Goal: Task Accomplishment & Management: Manage account settings

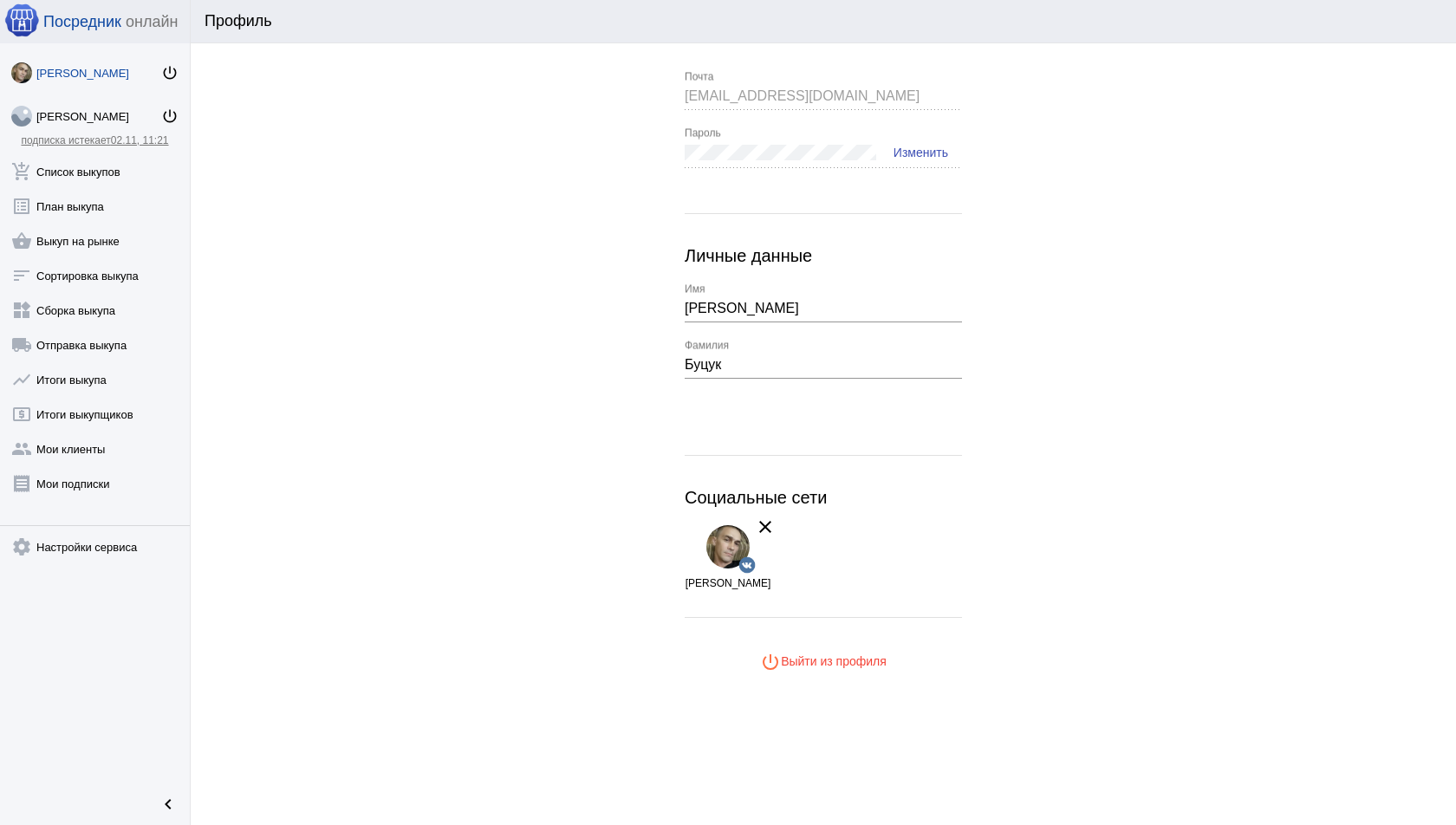
click at [181, 68] on link "Владимир Буцук power_settings_new" at bounding box center [94, 69] width 190 height 35
click at [172, 68] on mat-icon "power_settings_new" at bounding box center [169, 72] width 17 height 17
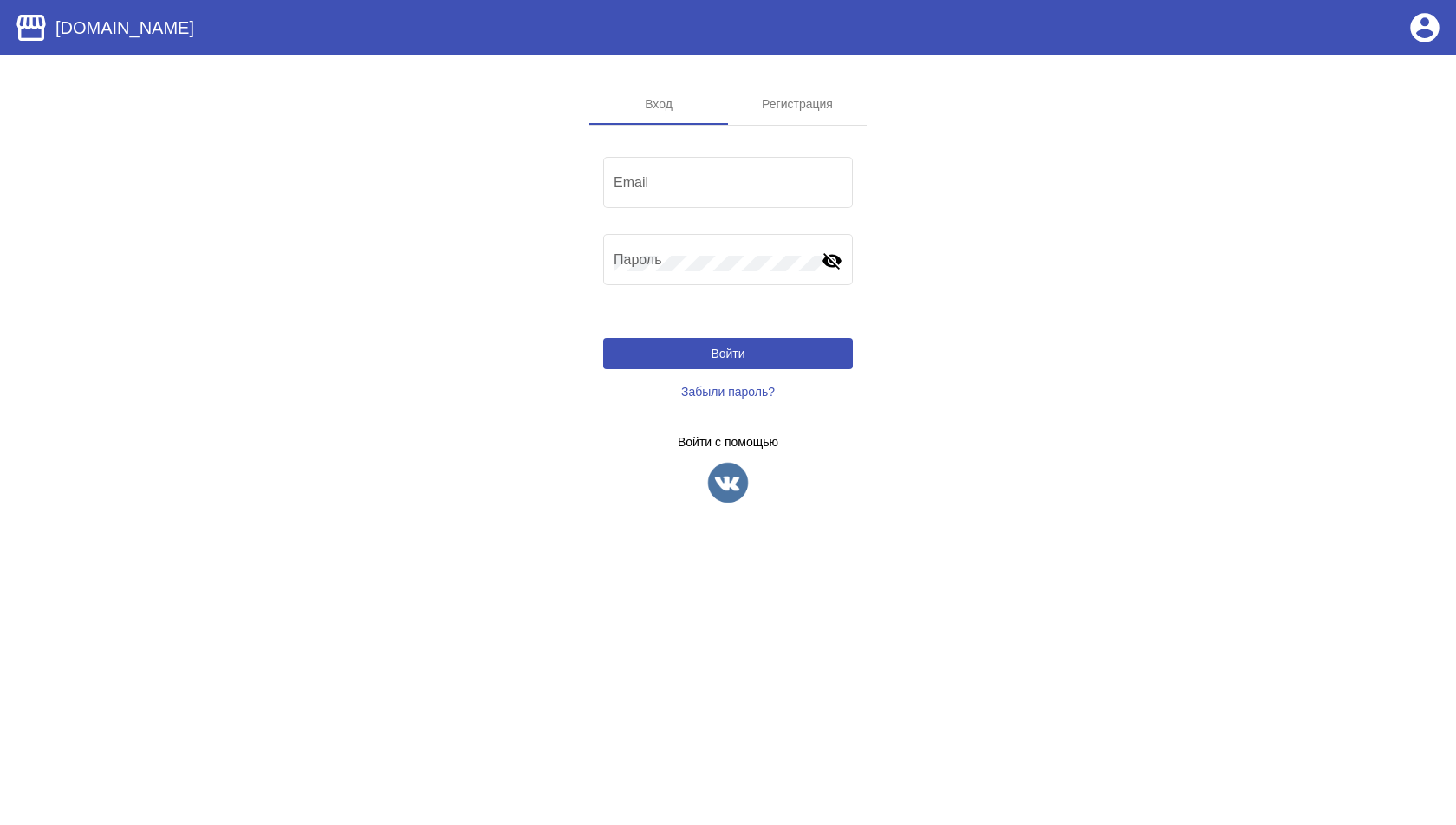
click at [765, 428] on div "Email Пароль visibility_off Войти Забыли пароль? Войти с помощью" at bounding box center [728, 329] width 250 height 350
click at [743, 482] on img at bounding box center [728, 483] width 43 height 43
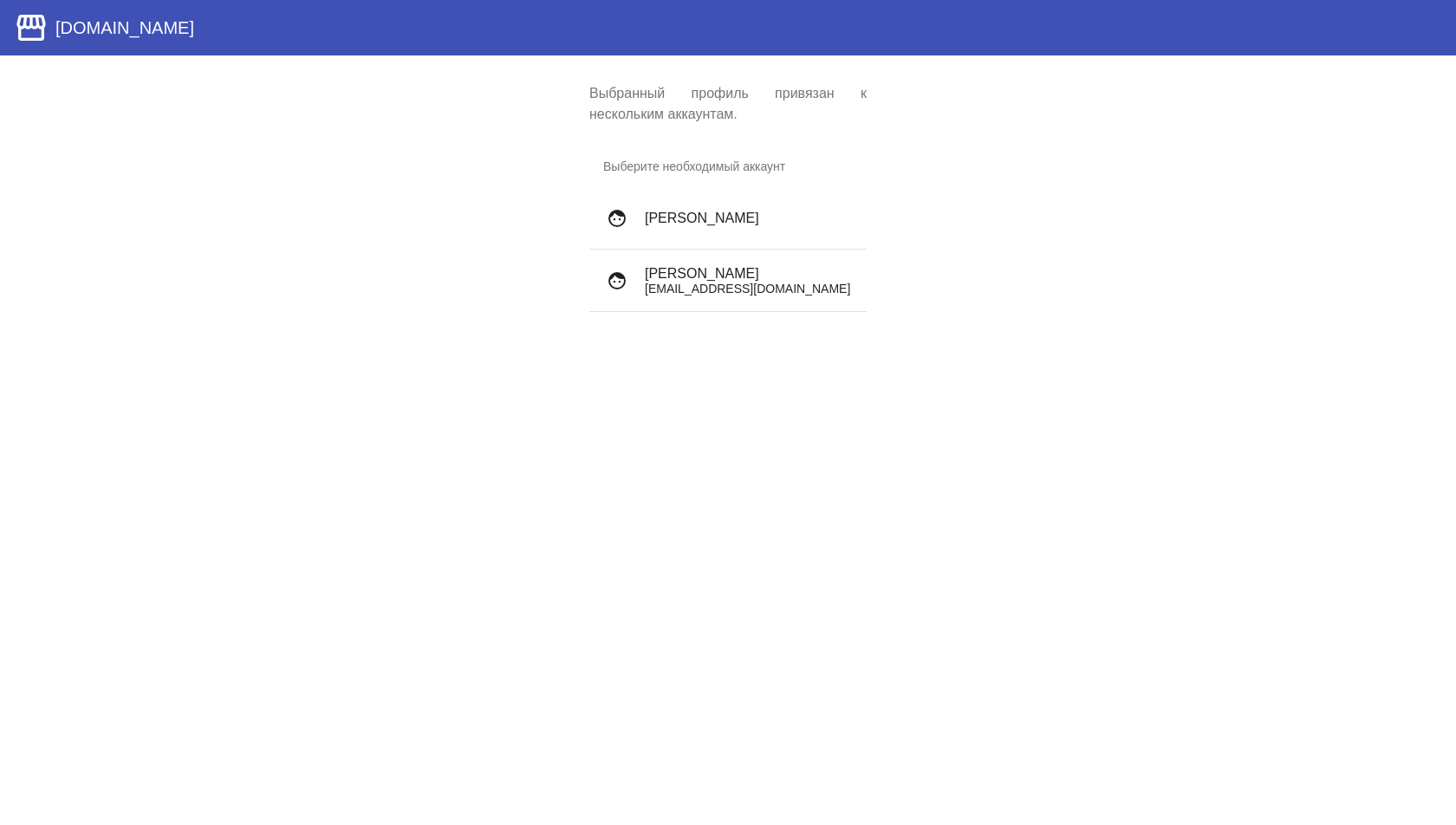
click at [712, 266] on h4 "Дмитрий Скворцов" at bounding box center [748, 273] width 208 height 15
